Goal: Task Accomplishment & Management: Use online tool/utility

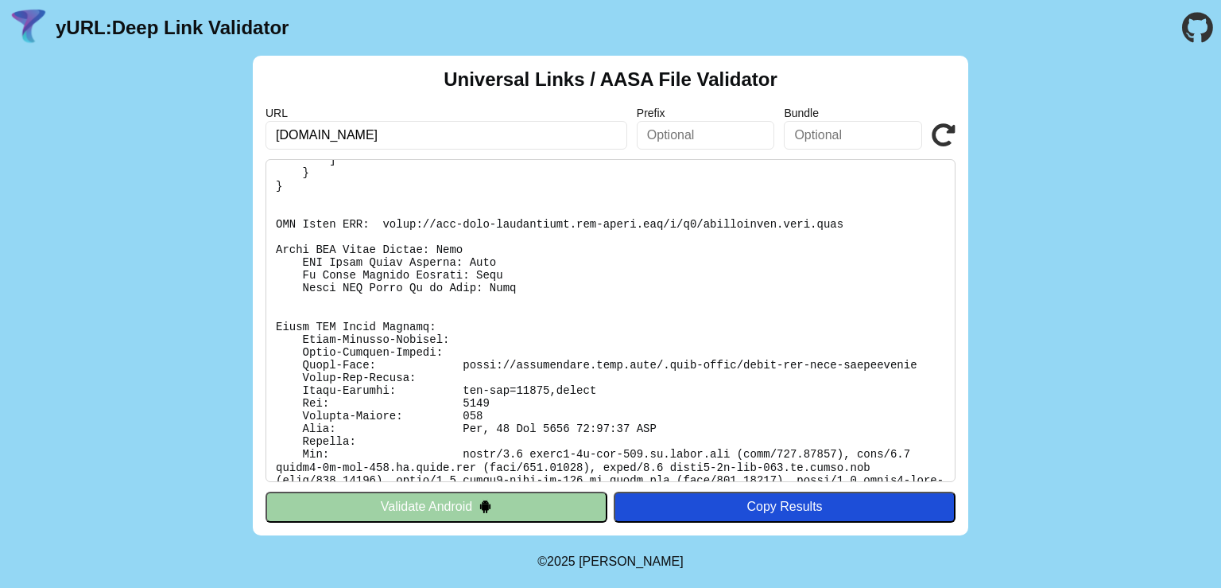
scroll to position [362, 0]
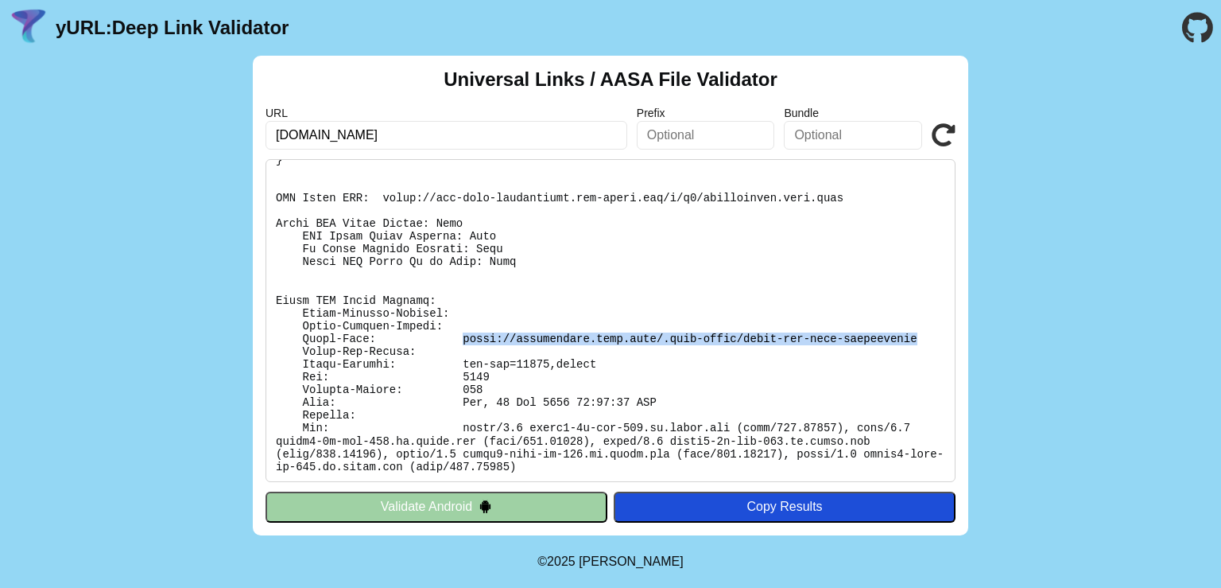
drag, startPoint x: 448, startPoint y: 338, endPoint x: 864, endPoint y: 338, distance: 415.8
click at [864, 338] on pre at bounding box center [611, 320] width 690 height 323
copy pre "[URL][DOMAIN_NAME]"
click at [691, 332] on pre at bounding box center [611, 320] width 690 height 323
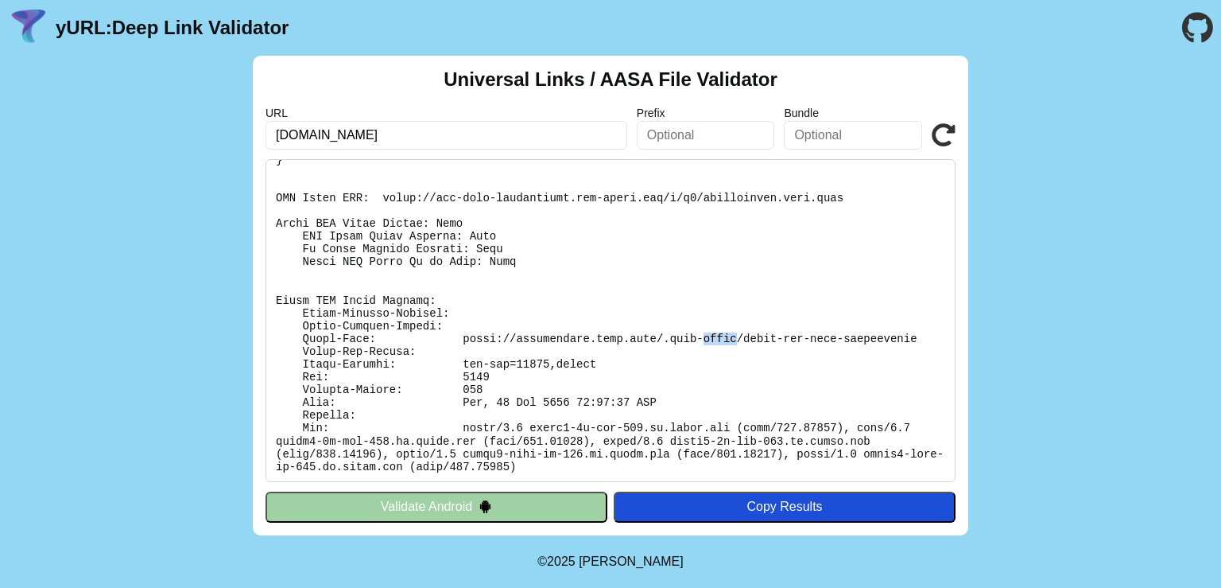
click at [691, 332] on pre at bounding box center [611, 320] width 690 height 323
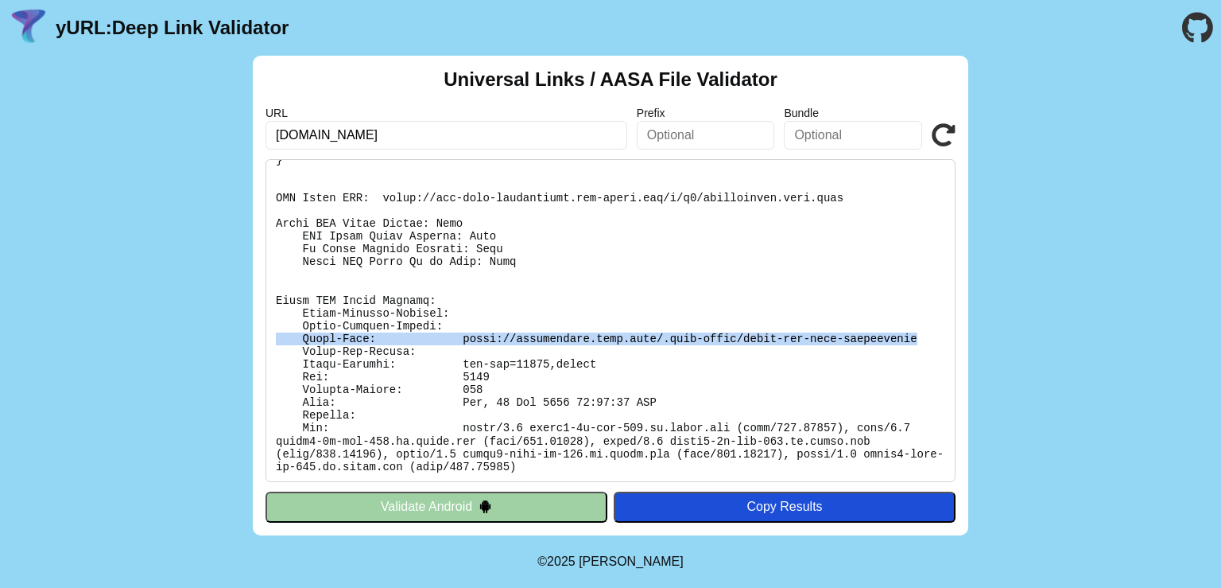
click at [691, 332] on pre at bounding box center [611, 320] width 690 height 323
click at [514, 343] on pre at bounding box center [611, 320] width 690 height 323
drag, startPoint x: 448, startPoint y: 338, endPoint x: 863, endPoint y: 339, distance: 415.0
click at [863, 339] on pre at bounding box center [611, 320] width 690 height 323
copy pre "https://neobyaudidl.page.link/.well-known/apple-app-site-association"
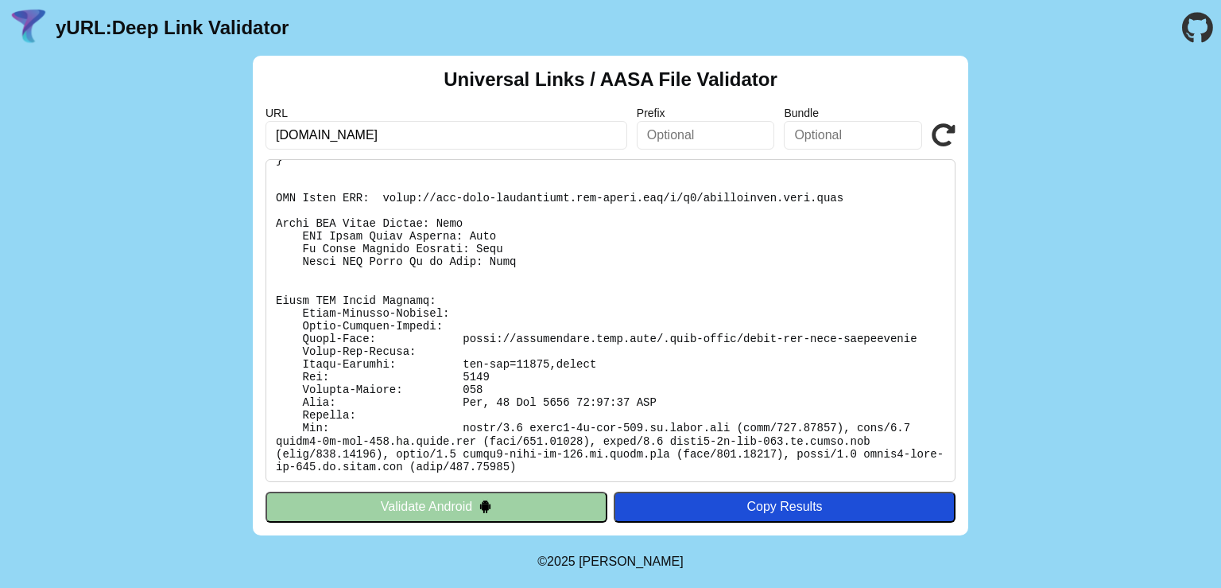
click at [439, 141] on input "neobyaudidl.page.link" at bounding box center [447, 135] width 362 height 29
paste input "[URL][DOMAIN_NAME]"
paste input "text"
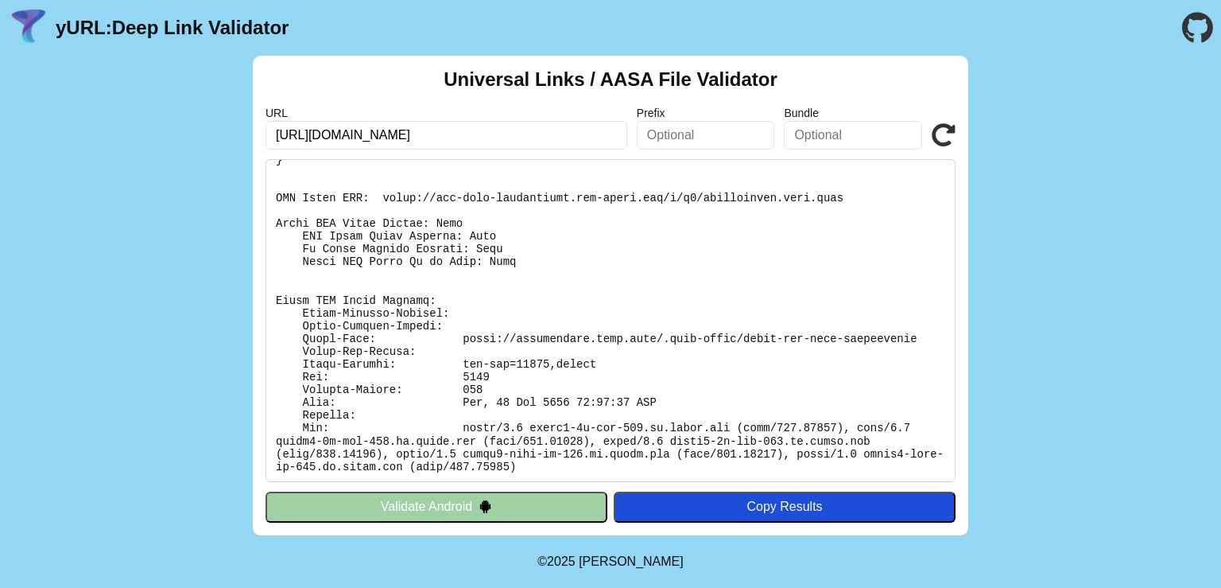
type input "[URL][DOMAIN_NAME]"
click at [722, 514] on div "Copy Results" at bounding box center [785, 506] width 326 height 14
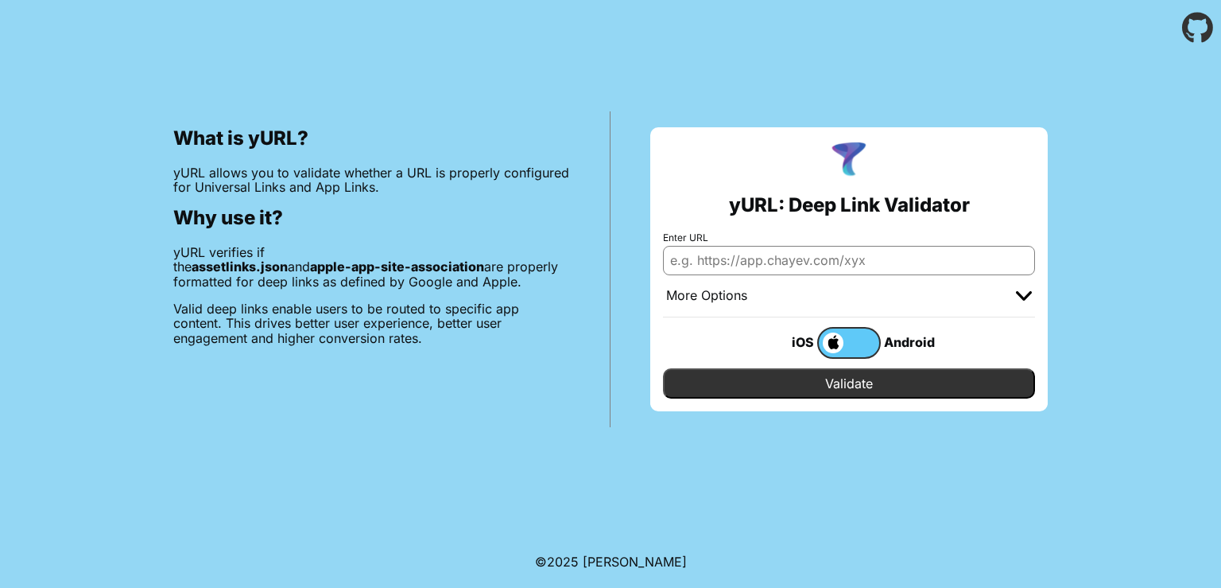
type input "https://yurl.chayev.com/ios-results?url=neobyaudidl.page.link&prefix=&bundle="
paste input "[URL][DOMAIN_NAME]"
click at [822, 380] on input "Validate" at bounding box center [849, 383] width 372 height 30
click at [727, 246] on input "[URL][DOMAIN_NAME]" at bounding box center [849, 260] width 372 height 29
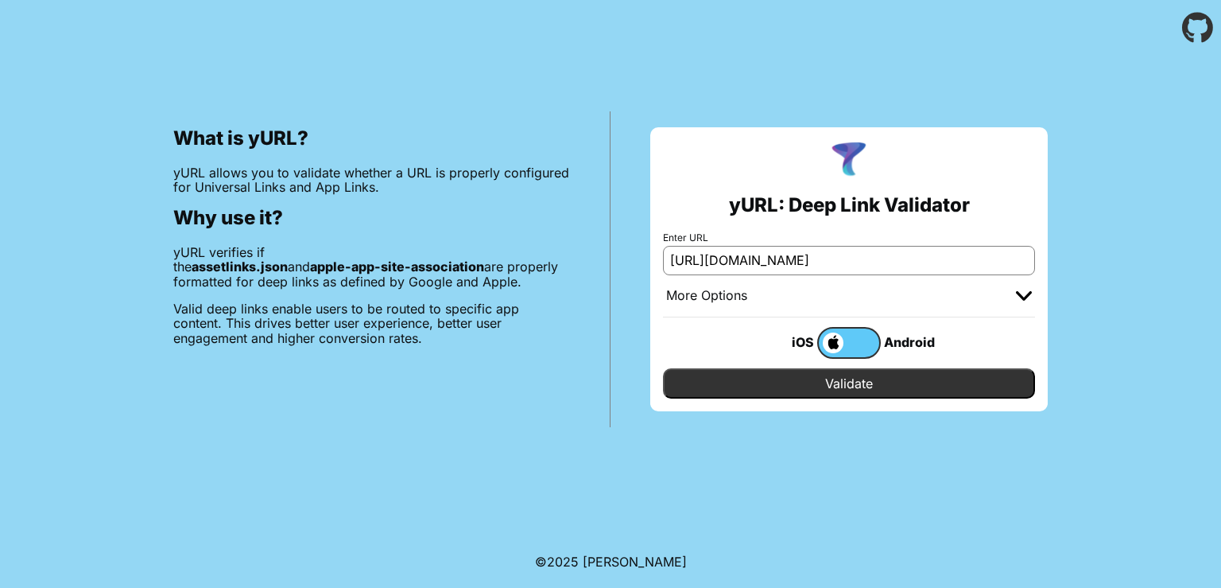
paste input "s"
type input "[URL][DOMAIN_NAME]"
click at [833, 386] on input "Validate" at bounding box center [849, 383] width 372 height 30
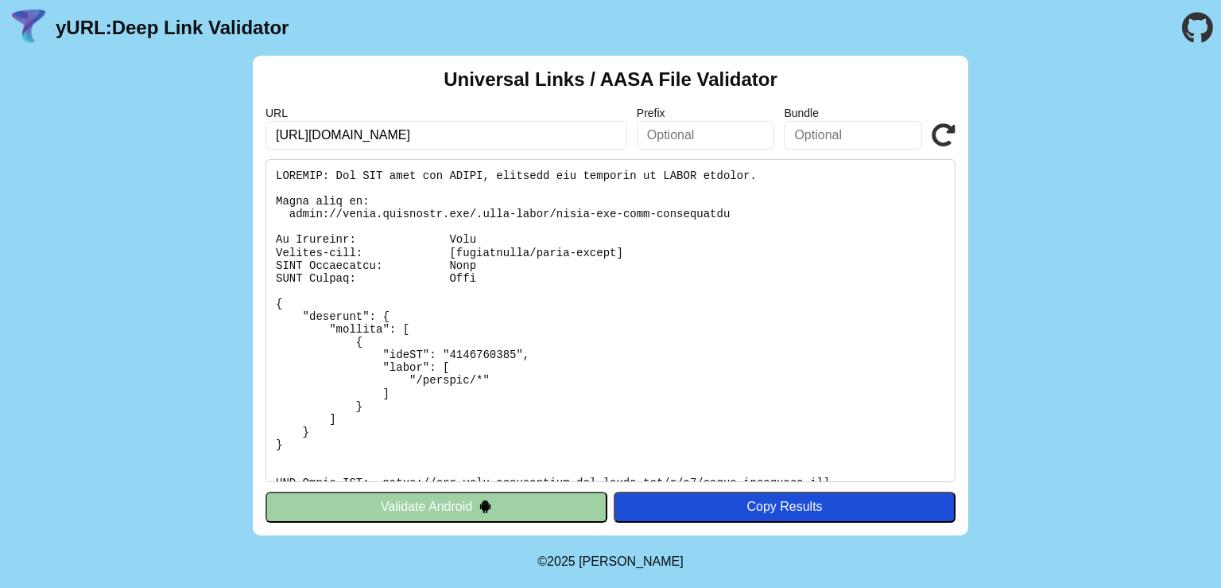
click at [296, 136] on input "[URL][DOMAIN_NAME]" at bounding box center [447, 135] width 362 height 29
type input "[URL][DOMAIN_NAME]"
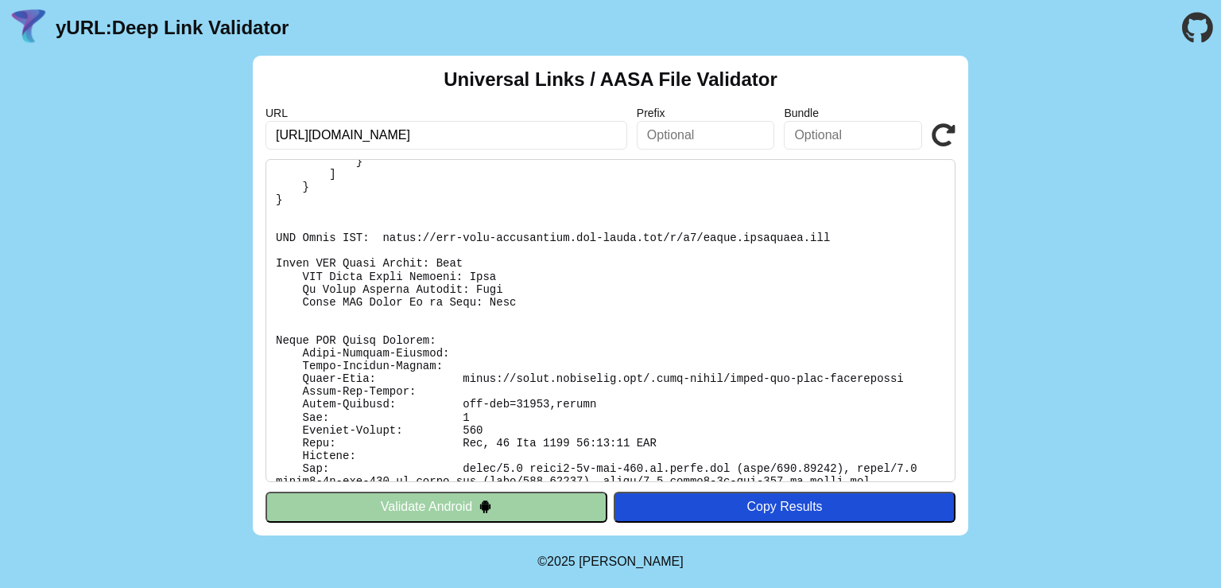
scroll to position [272, 0]
